Goal: Task Accomplishment & Management: Manage account settings

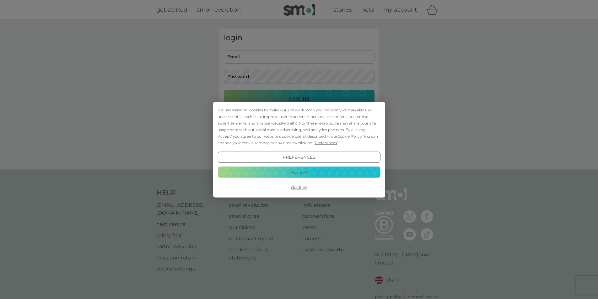
click at [319, 174] on button "Accept" at bounding box center [298, 172] width 163 height 11
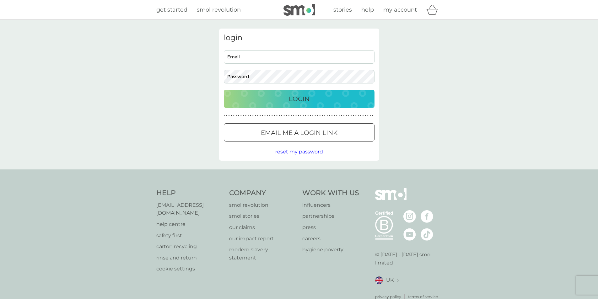
click at [292, 59] on input "Email" at bounding box center [299, 56] width 151 height 13
click at [297, 130] on div at bounding box center [299, 133] width 23 height 7
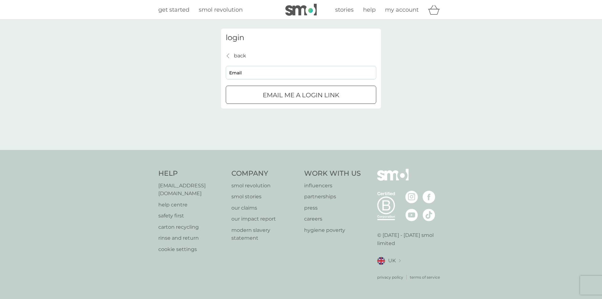
click at [264, 68] on input "Email" at bounding box center [301, 72] width 151 height 13
paste input "[EMAIL_ADDRESS][DOMAIN_NAME]"
type input "[EMAIL_ADDRESS][DOMAIN_NAME]"
click at [295, 93] on div "submit" at bounding box center [301, 95] width 23 height 7
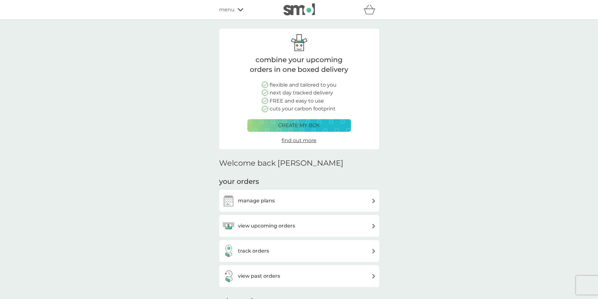
click at [291, 201] on div "manage plans" at bounding box center [299, 201] width 154 height 13
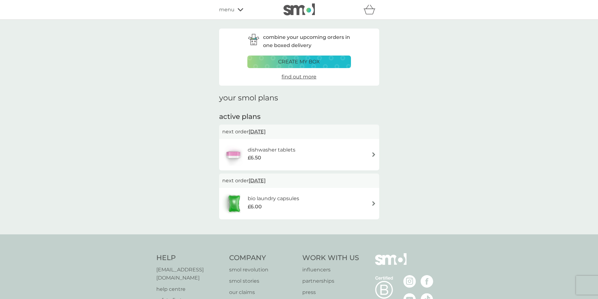
click at [339, 150] on div "dishwasher tablets £6.50" at bounding box center [299, 155] width 154 height 22
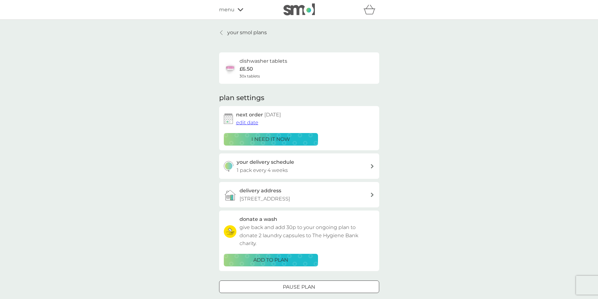
click at [347, 166] on div "your delivery schedule 1 pack every 4 weeks" at bounding box center [303, 166] width 133 height 16
select select "28"
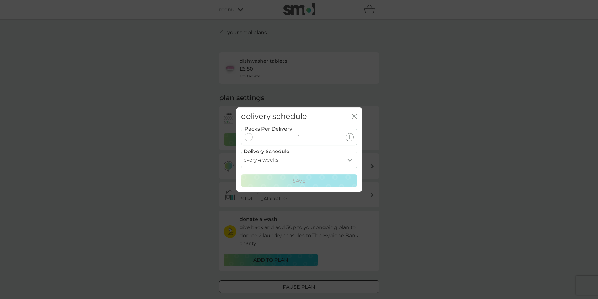
click at [395, 152] on div "delivery schedule close Packs Per Delivery 1 Delivery Schedule every 1 week eve…" at bounding box center [299, 149] width 598 height 299
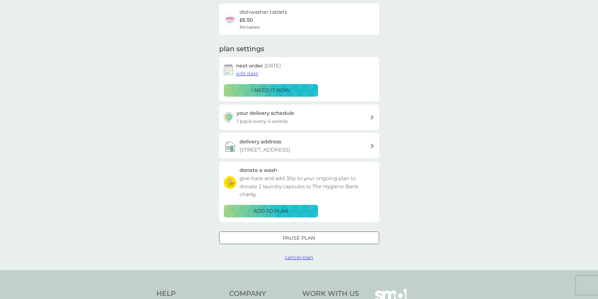
scroll to position [63, 0]
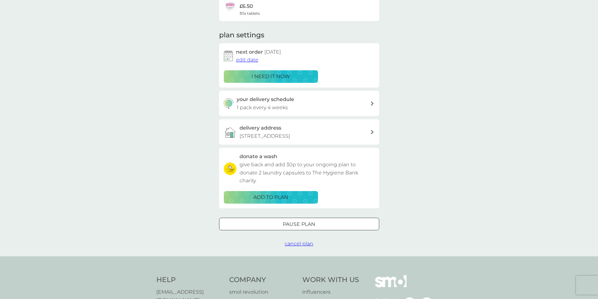
click at [293, 243] on span "cancel plan" at bounding box center [299, 244] width 29 height 6
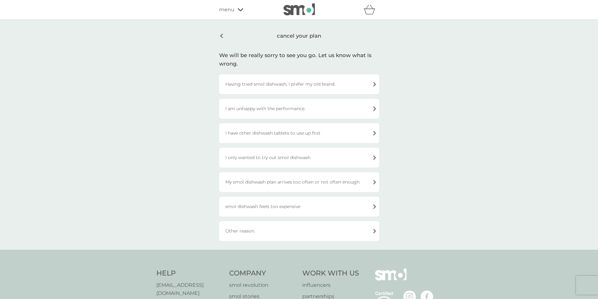
click at [270, 228] on div "Other reason." at bounding box center [299, 231] width 160 height 20
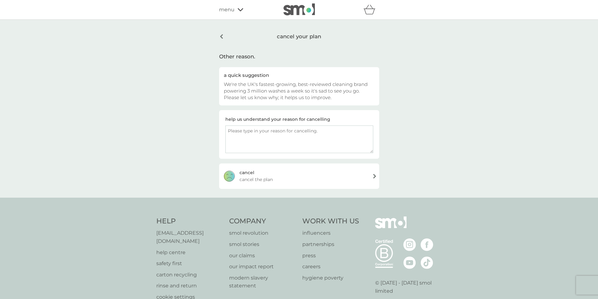
click at [297, 174] on div "cancel cancel the plan" at bounding box center [299, 175] width 160 height 25
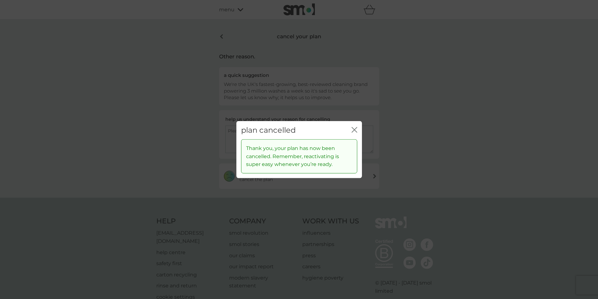
click at [356, 129] on icon "close" at bounding box center [354, 130] width 6 height 6
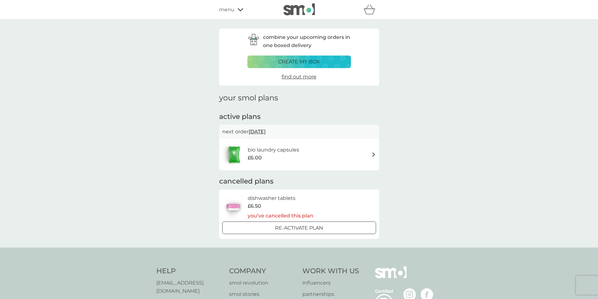
click at [297, 156] on div "£6.00" at bounding box center [273, 158] width 51 height 8
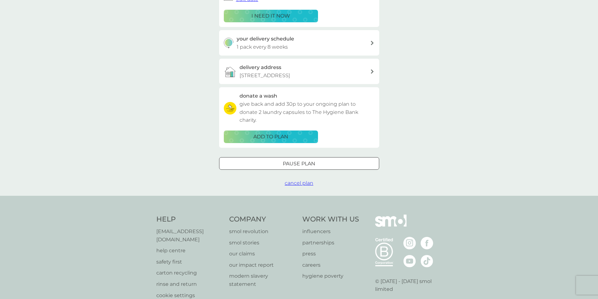
scroll to position [125, 0]
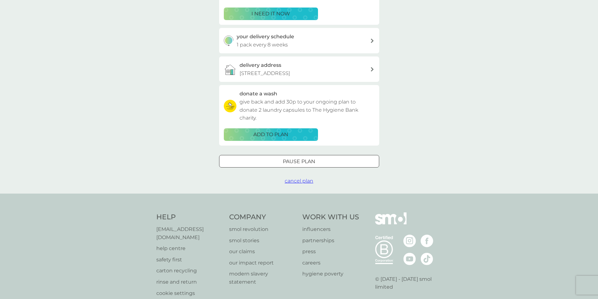
click at [298, 183] on span "cancel plan" at bounding box center [299, 181] width 29 height 6
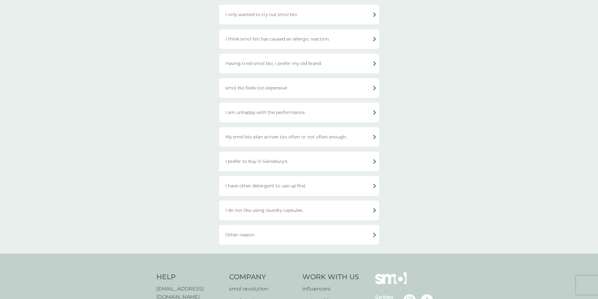
click at [276, 234] on div "Other reason." at bounding box center [299, 235] width 160 height 20
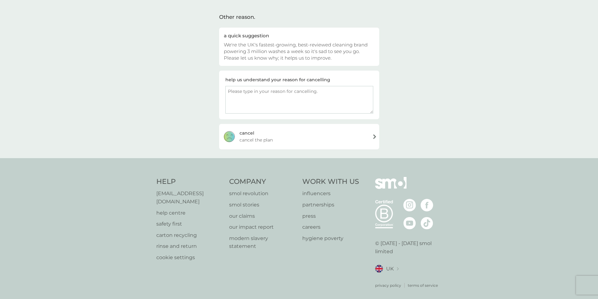
click at [307, 136] on div "cancel cancel the plan" at bounding box center [299, 136] width 160 height 25
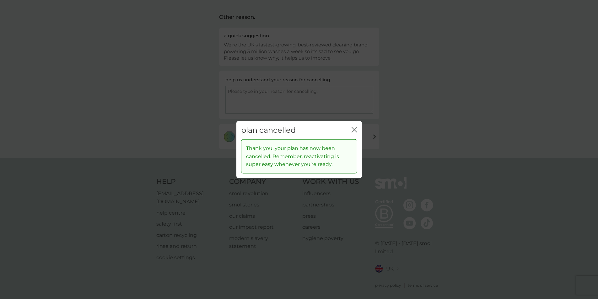
click at [355, 130] on icon "close" at bounding box center [354, 130] width 6 height 6
